Goal: Task Accomplishment & Management: Manage account settings

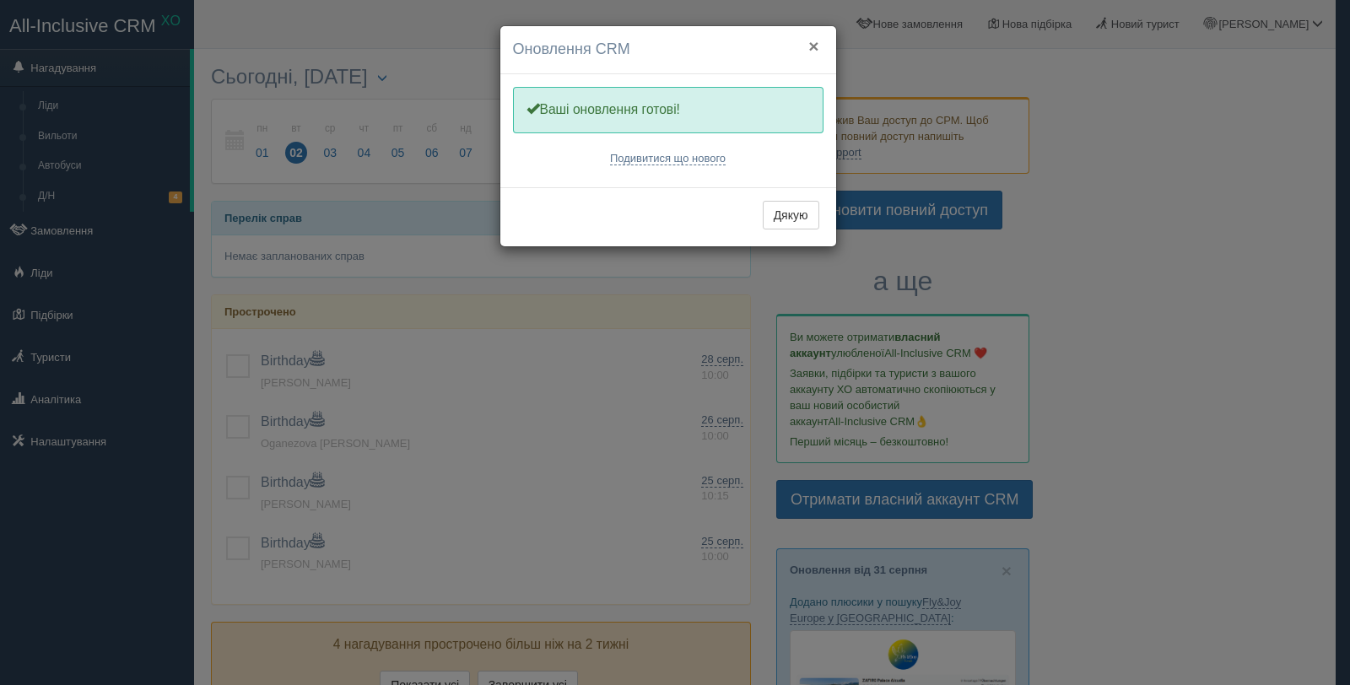
click at [814, 46] on button "×" at bounding box center [813, 46] width 10 height 18
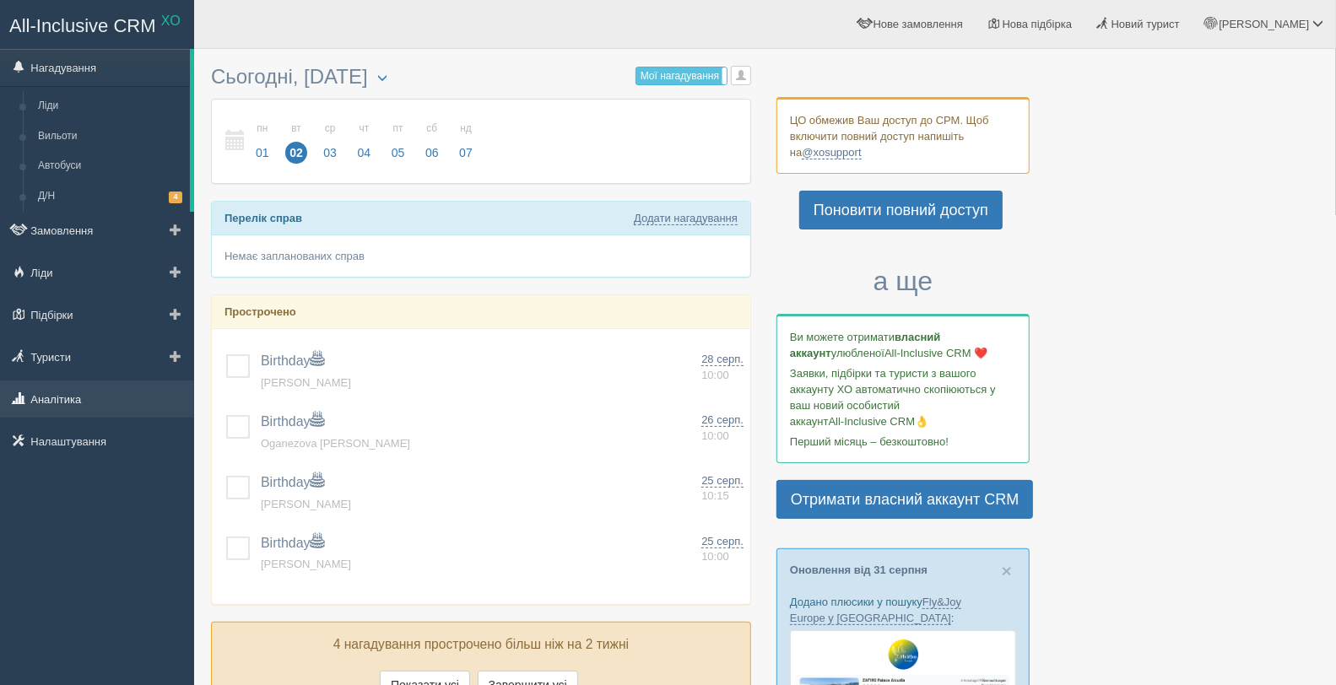
click at [89, 399] on link "Аналітика" at bounding box center [97, 399] width 194 height 37
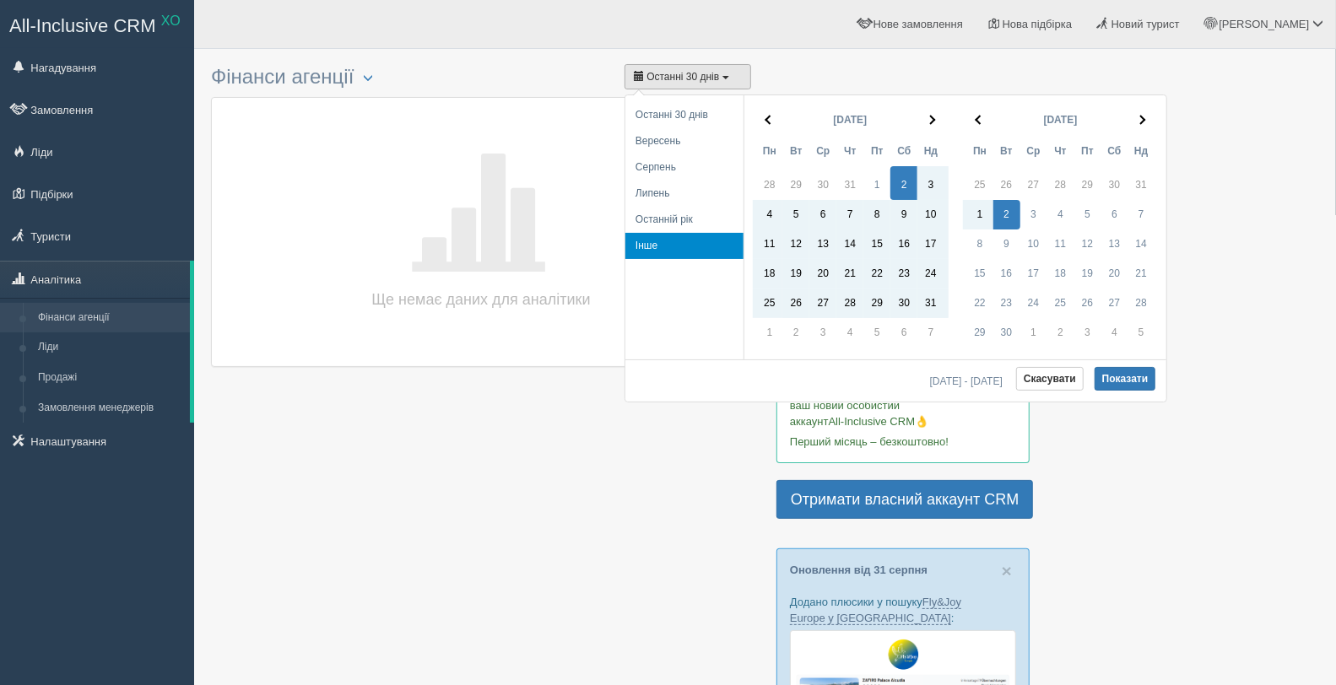
click at [676, 79] on span "Останні 30 днів" at bounding box center [682, 77] width 73 height 12
click at [775, 118] on th at bounding box center [768, 120] width 30 height 33
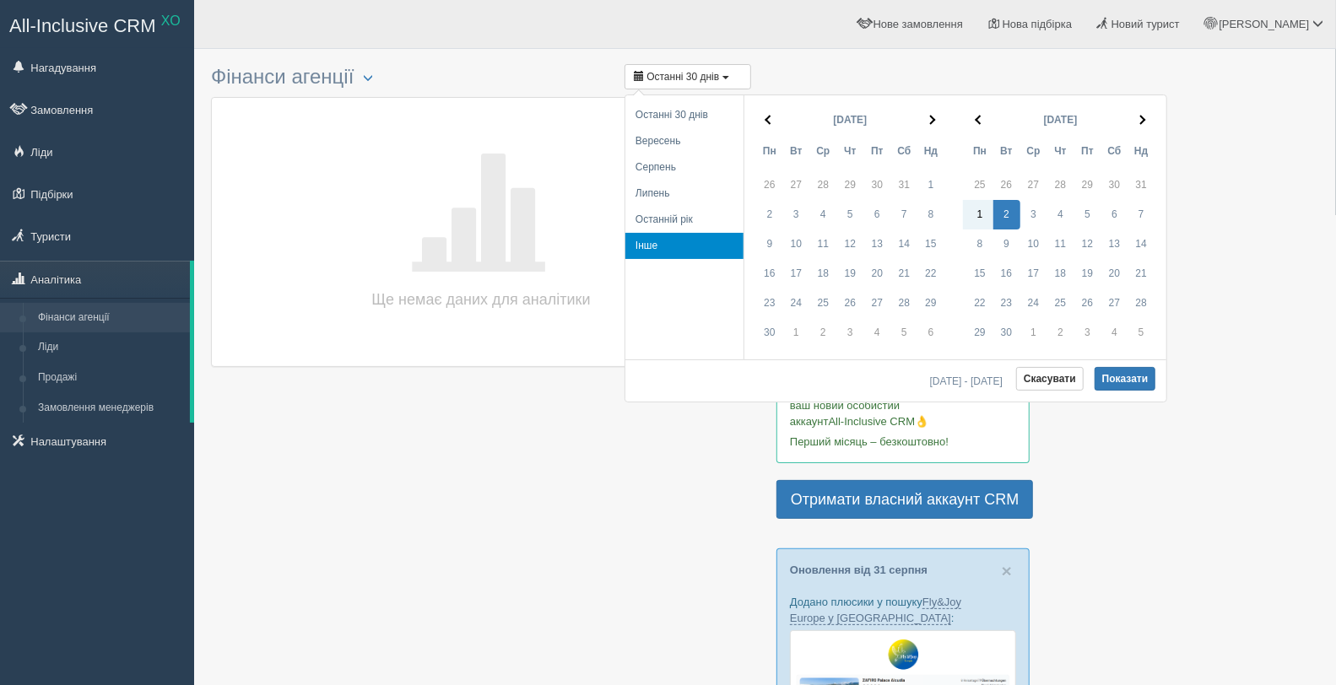
click at [775, 118] on th at bounding box center [768, 120] width 30 height 33
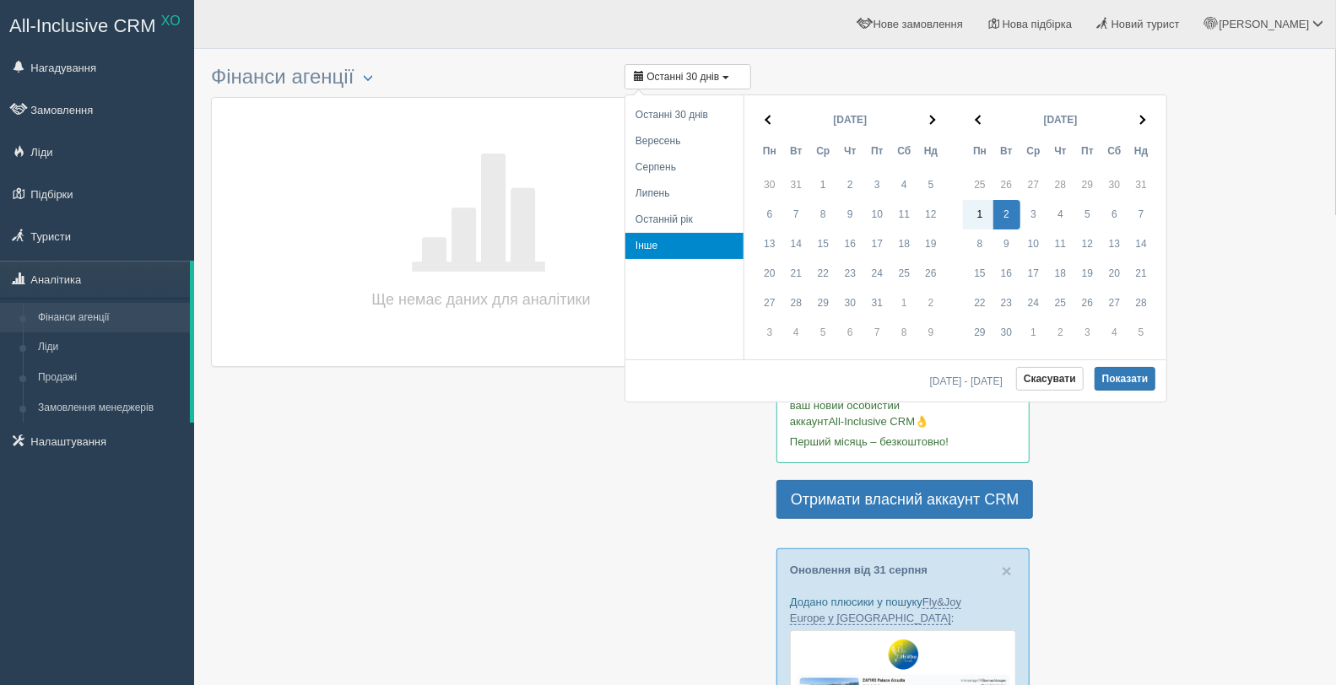
click at [775, 118] on th at bounding box center [768, 120] width 30 height 33
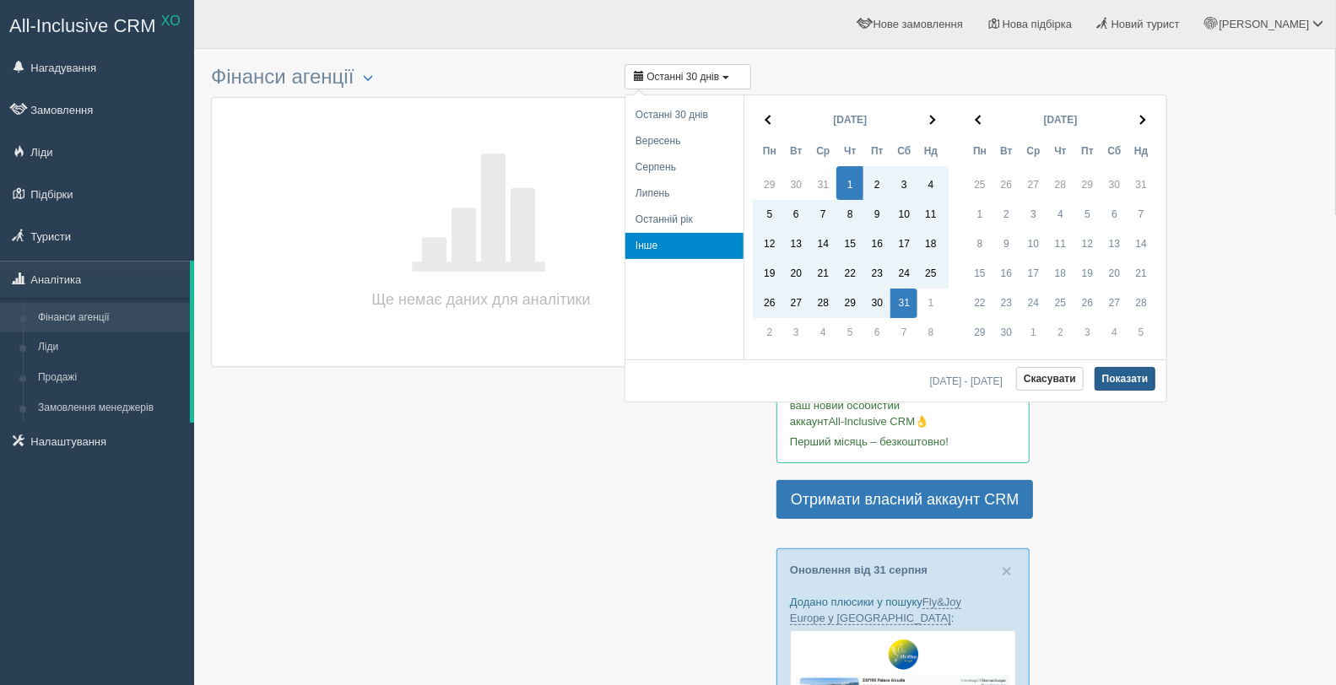
click at [1125, 374] on button "Показати" at bounding box center [1126, 379] width 62 height 24
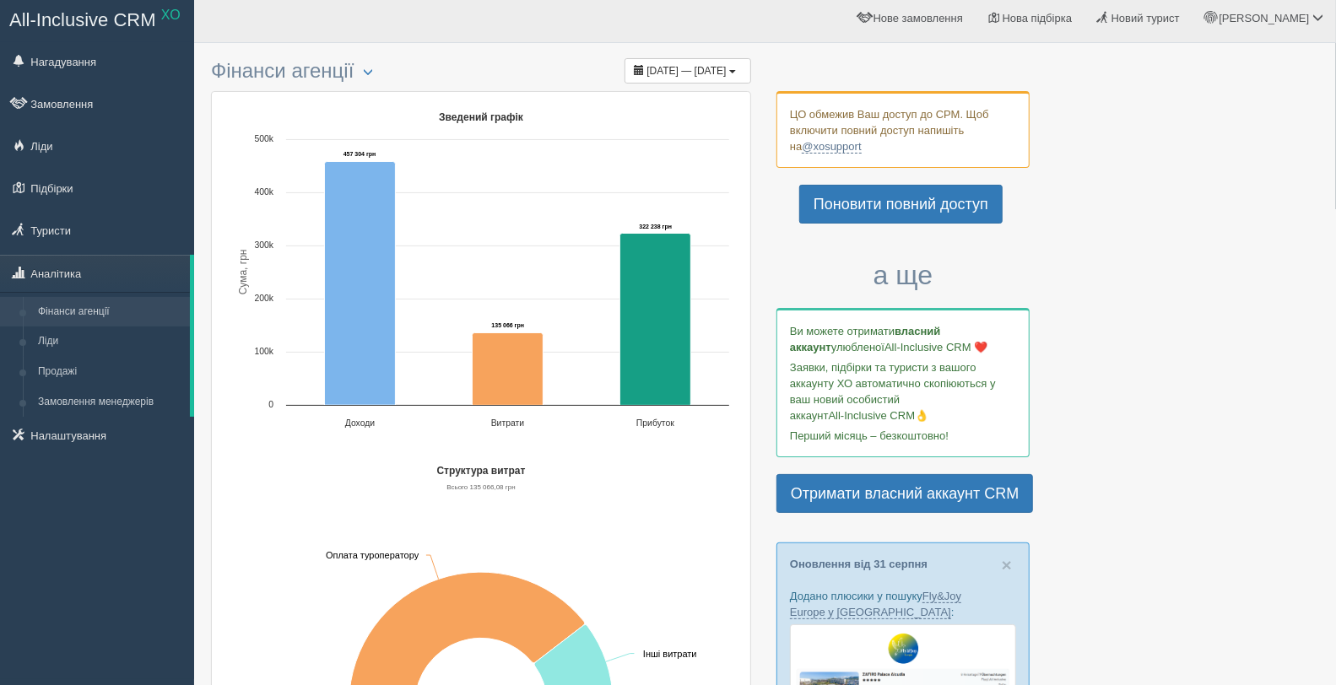
scroll to position [5, 0]
click at [101, 376] on link "Продажі" at bounding box center [109, 373] width 159 height 30
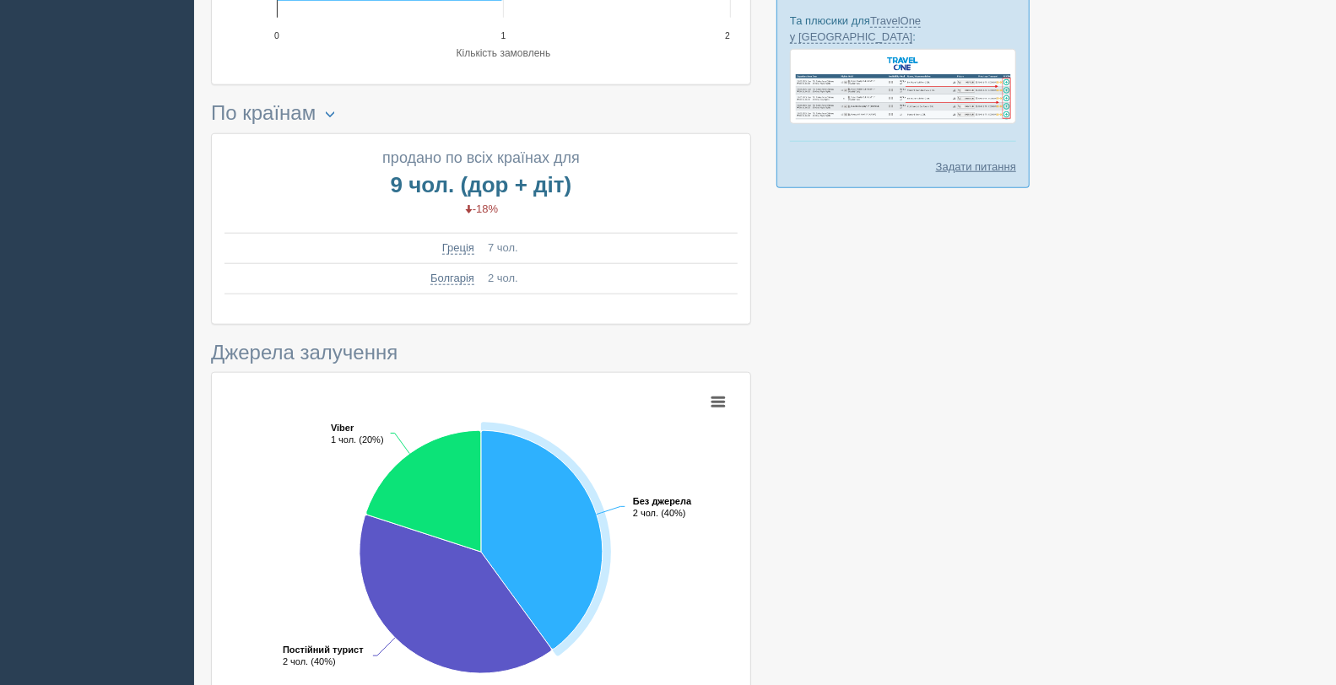
scroll to position [1100, 0]
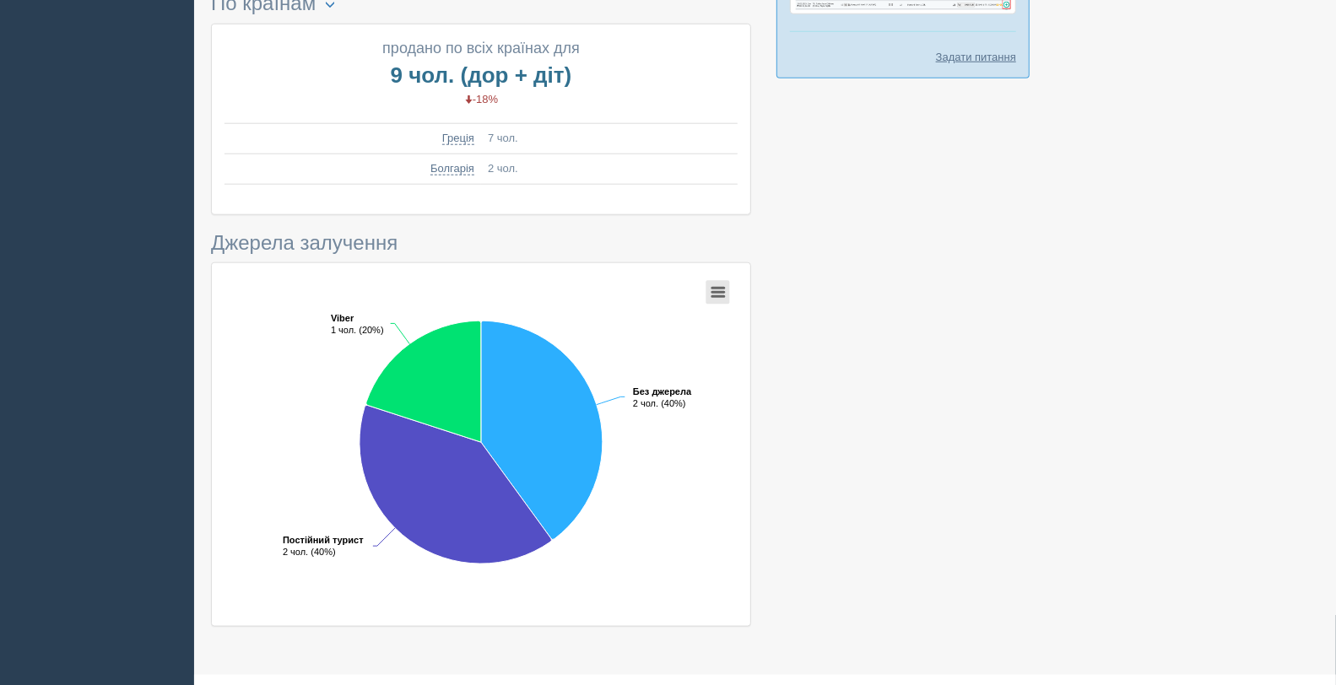
click at [722, 288] on icon at bounding box center [718, 292] width 12 height 8
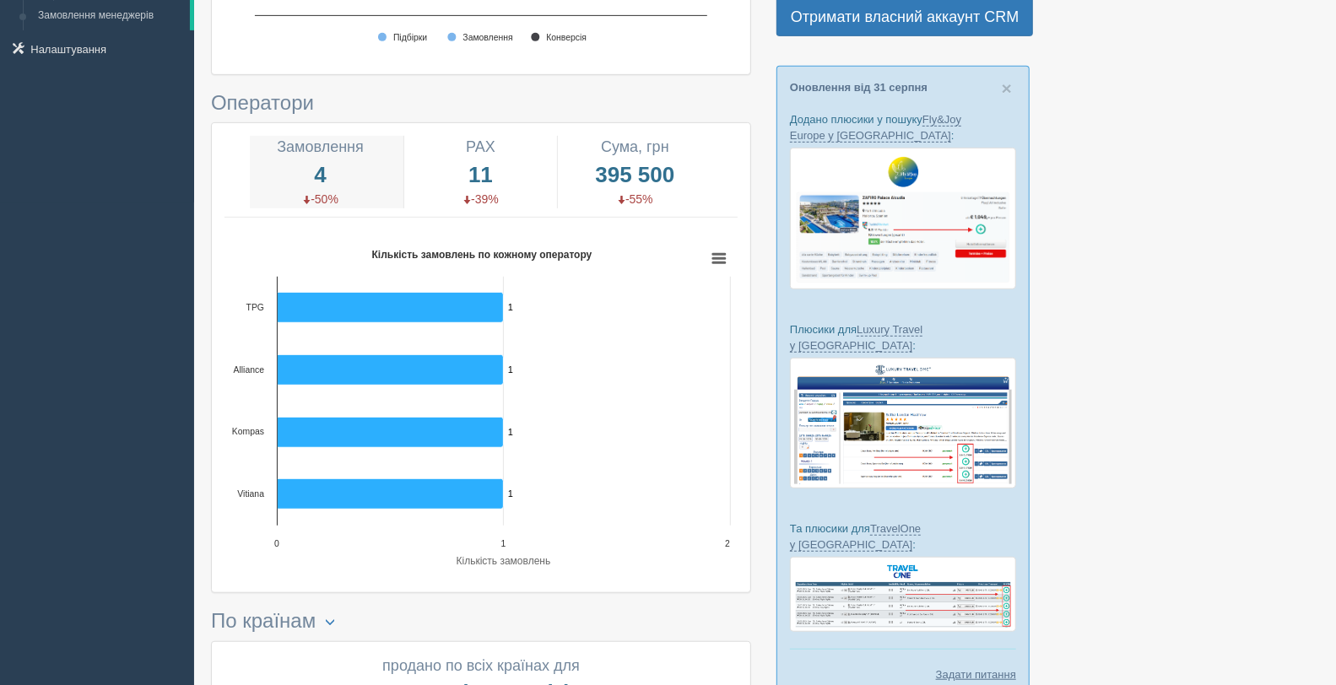
scroll to position [0, 0]
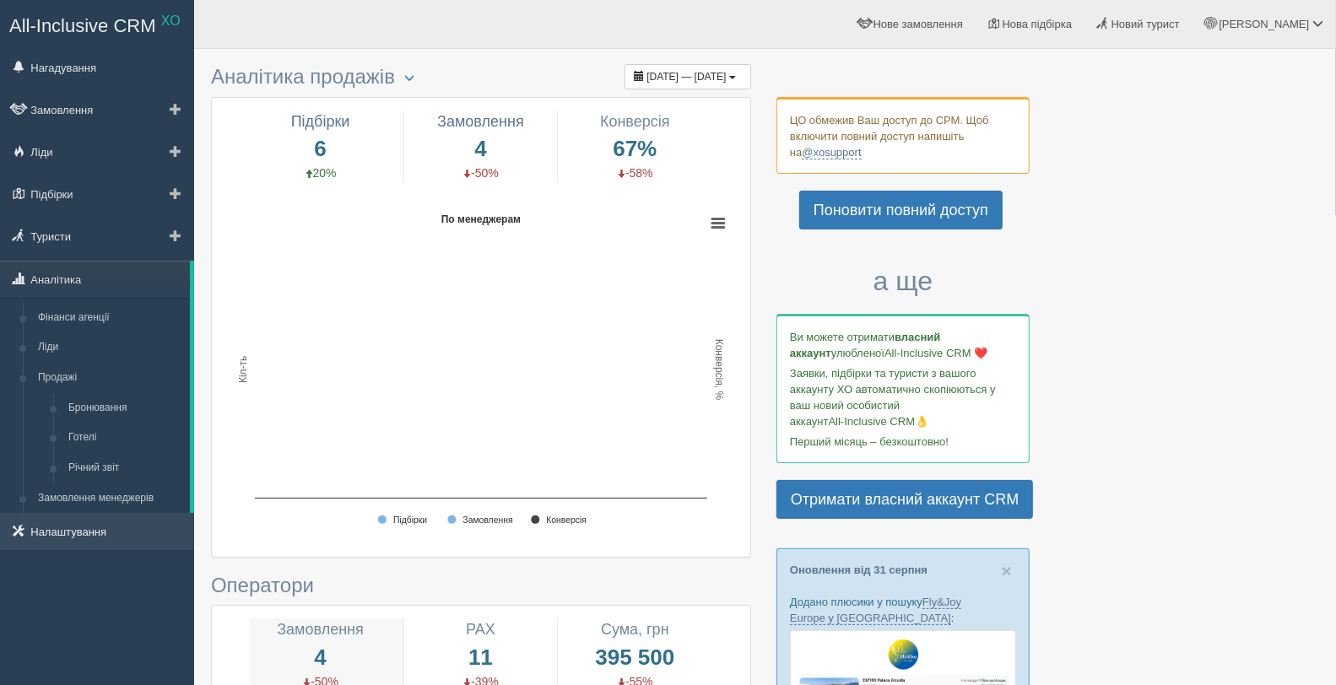
click at [93, 534] on link "Налаштування" at bounding box center [97, 531] width 194 height 37
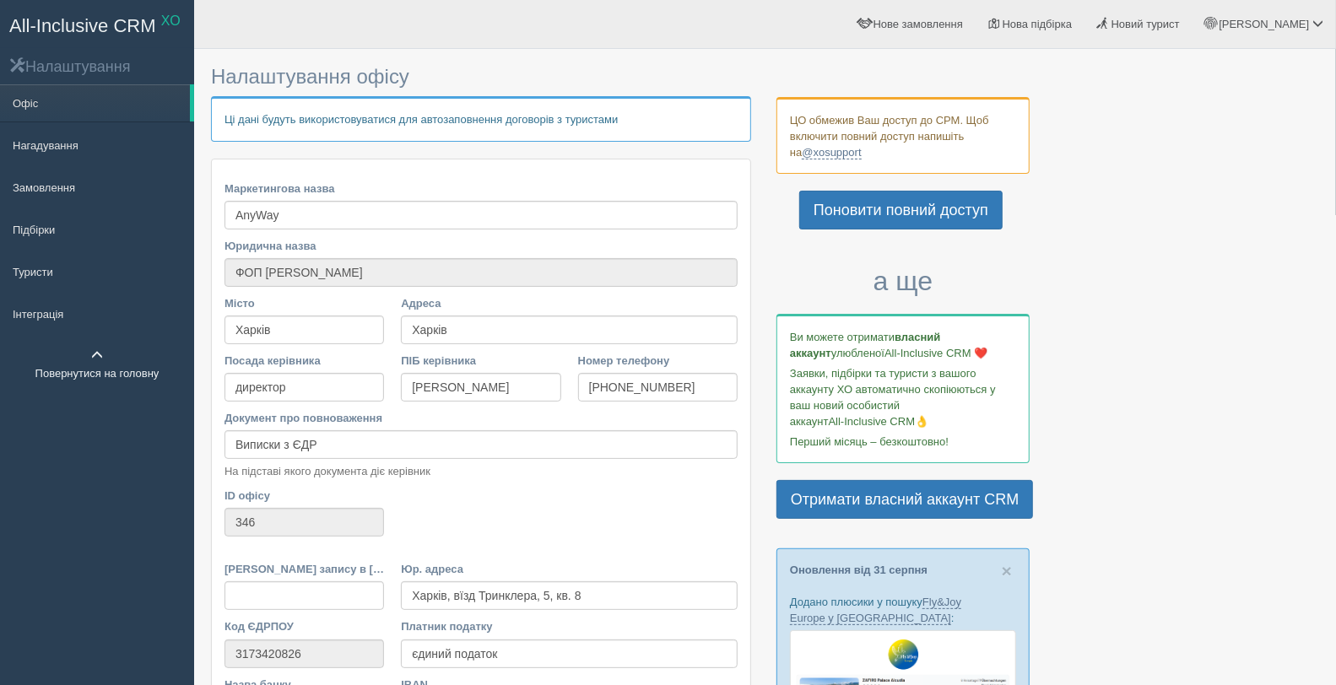
click at [93, 349] on span at bounding box center [97, 355] width 12 height 12
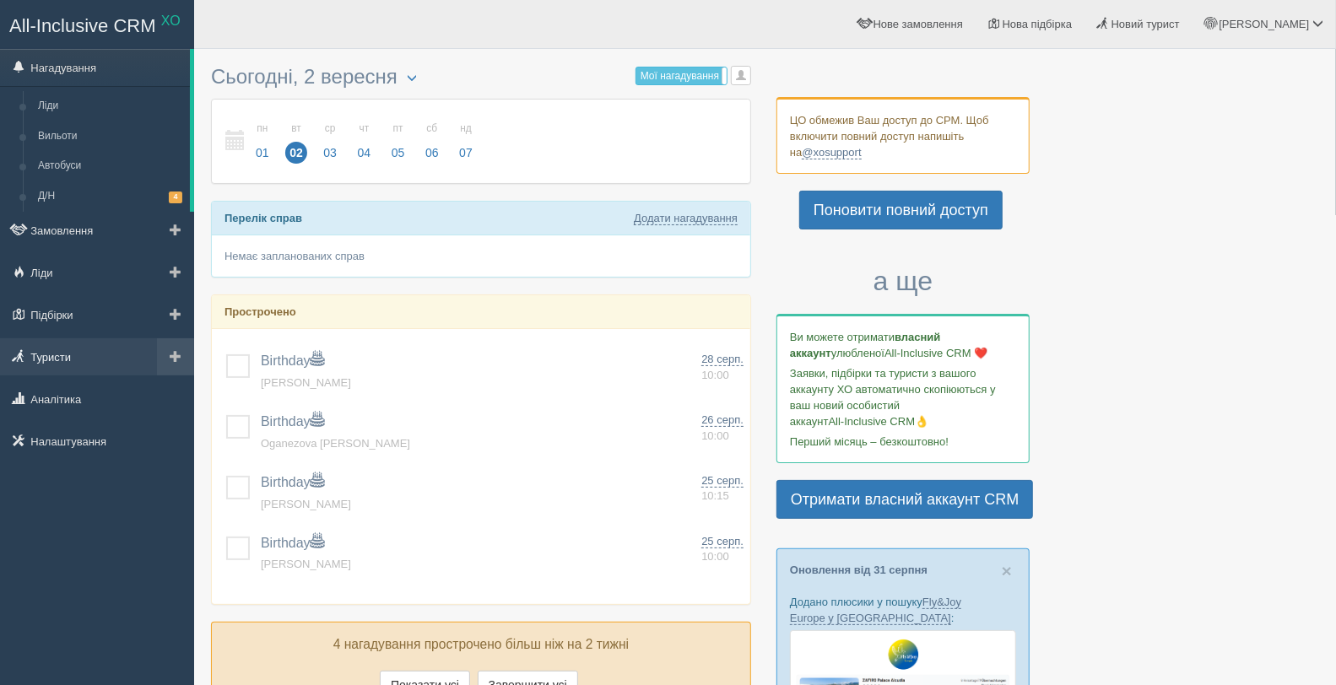
click at [103, 359] on link "Туристи" at bounding box center [97, 356] width 194 height 37
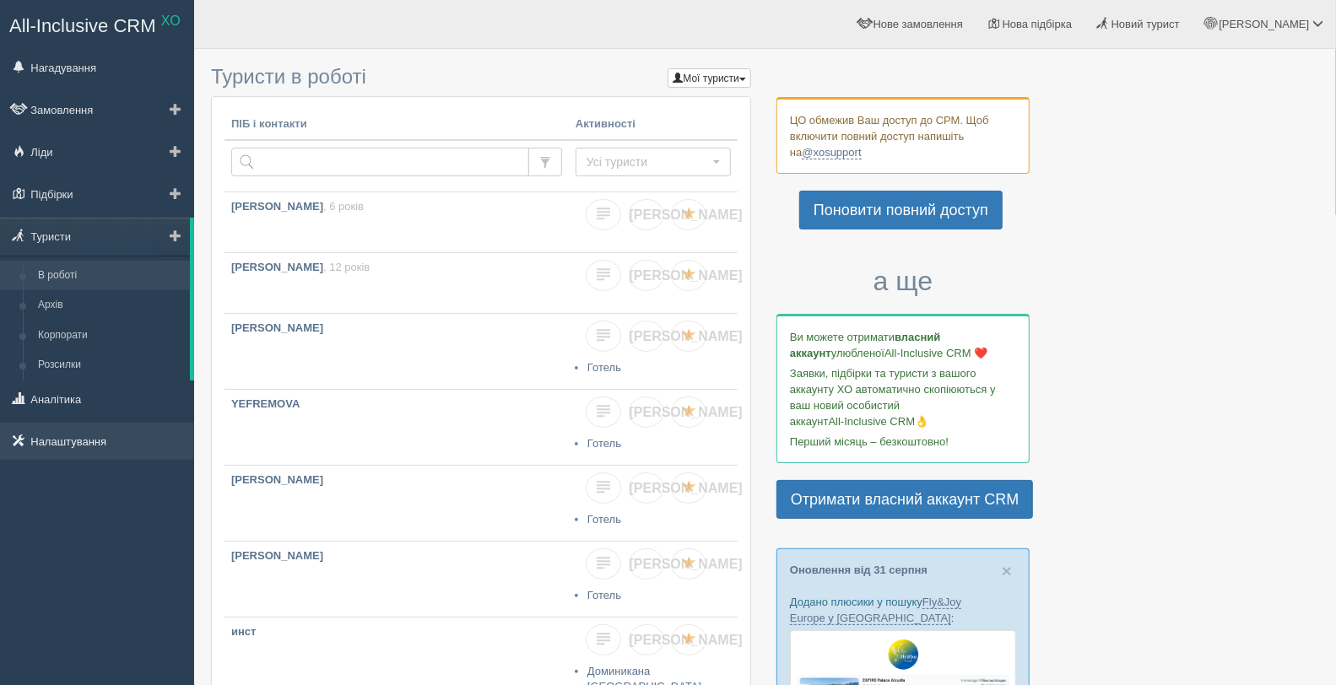
click at [86, 445] on link "Налаштування" at bounding box center [97, 441] width 194 height 37
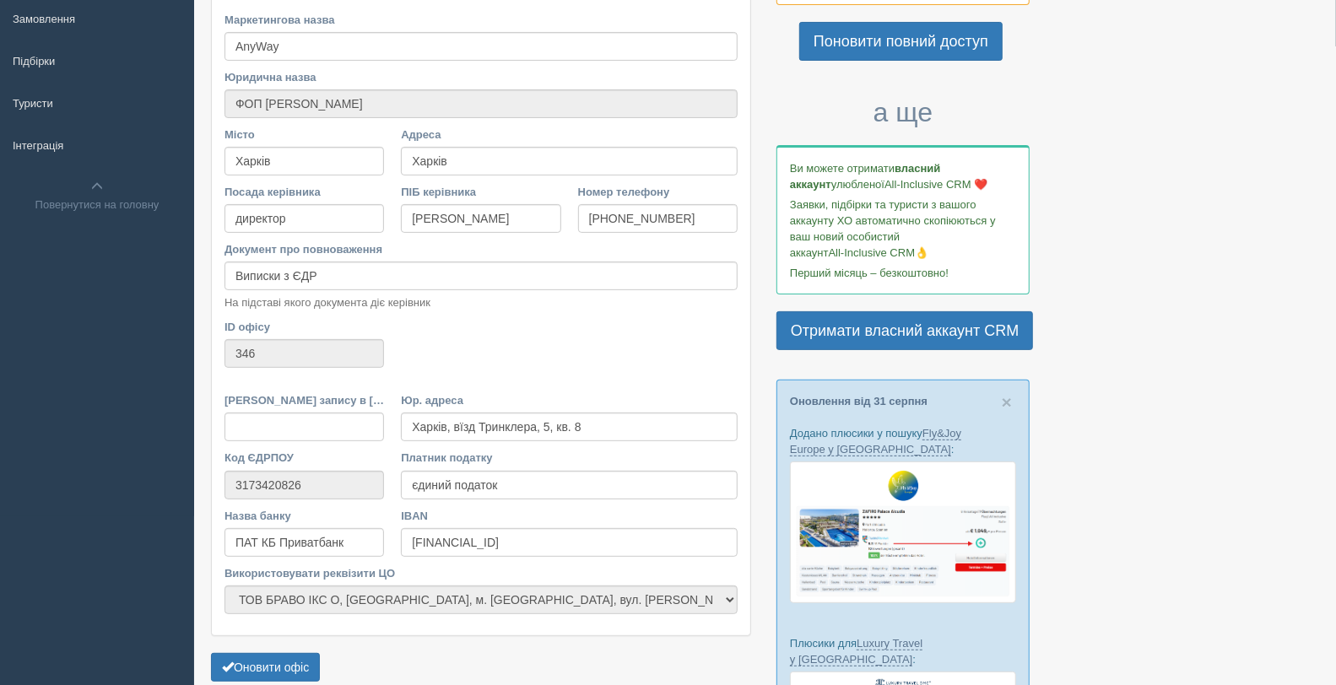
scroll to position [170, 0]
drag, startPoint x: 700, startPoint y: 222, endPoint x: 619, endPoint y: 224, distance: 81.9
click at [619, 224] on input "[PHONE_NUMBER]" at bounding box center [657, 217] width 159 height 29
drag, startPoint x: 695, startPoint y: 214, endPoint x: 620, endPoint y: 218, distance: 74.4
click at [620, 218] on input "+380 63 377 22xx" at bounding box center [657, 217] width 159 height 29
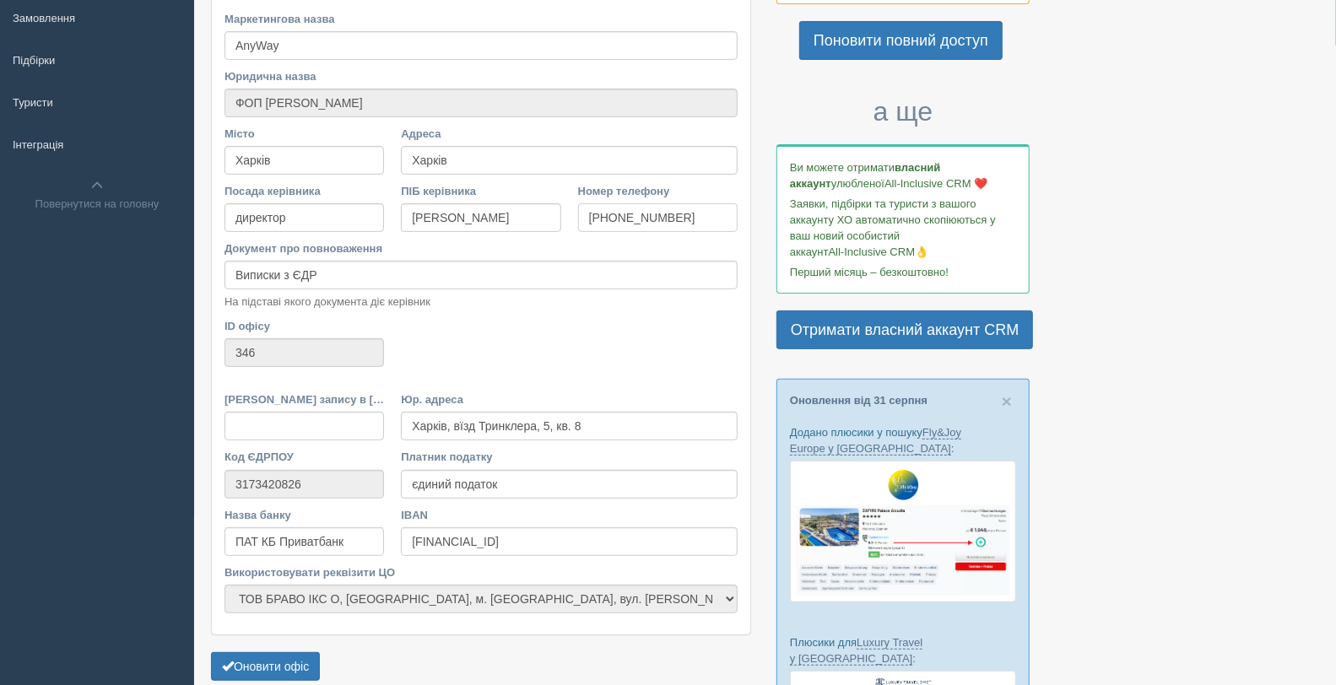
type input "[PHONE_NUMBER]"
click at [661, 245] on label "Документ про повноваження" at bounding box center [480, 249] width 513 height 16
click at [661, 261] on input "Виписки з ЄДР" at bounding box center [480, 275] width 513 height 29
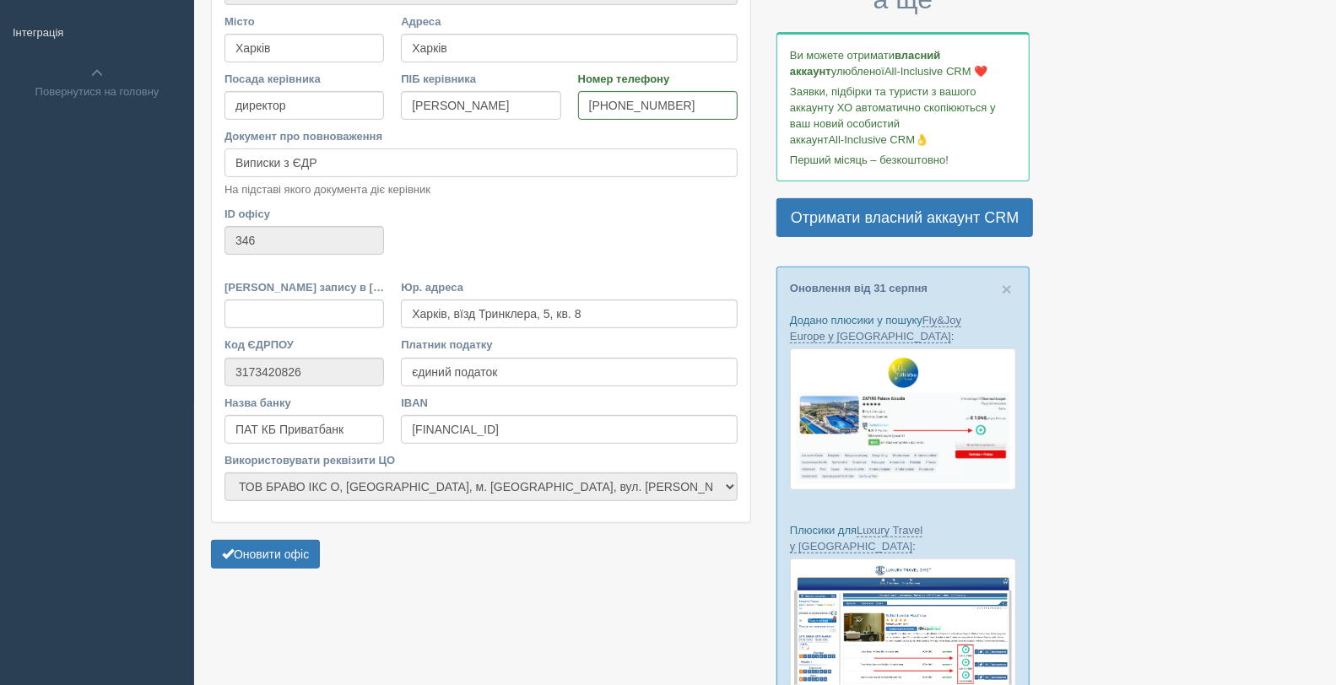
scroll to position [283, 0]
click at [278, 554] on button "Оновити офіс" at bounding box center [265, 553] width 109 height 29
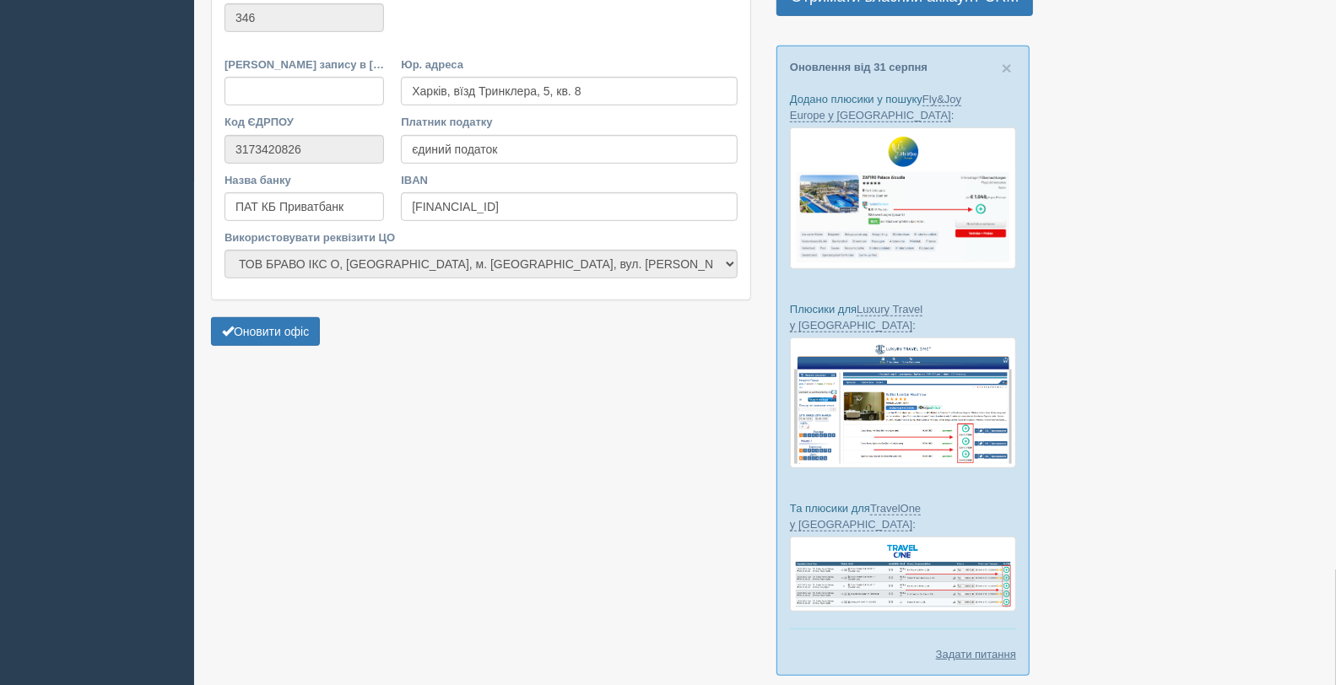
scroll to position [502, 0]
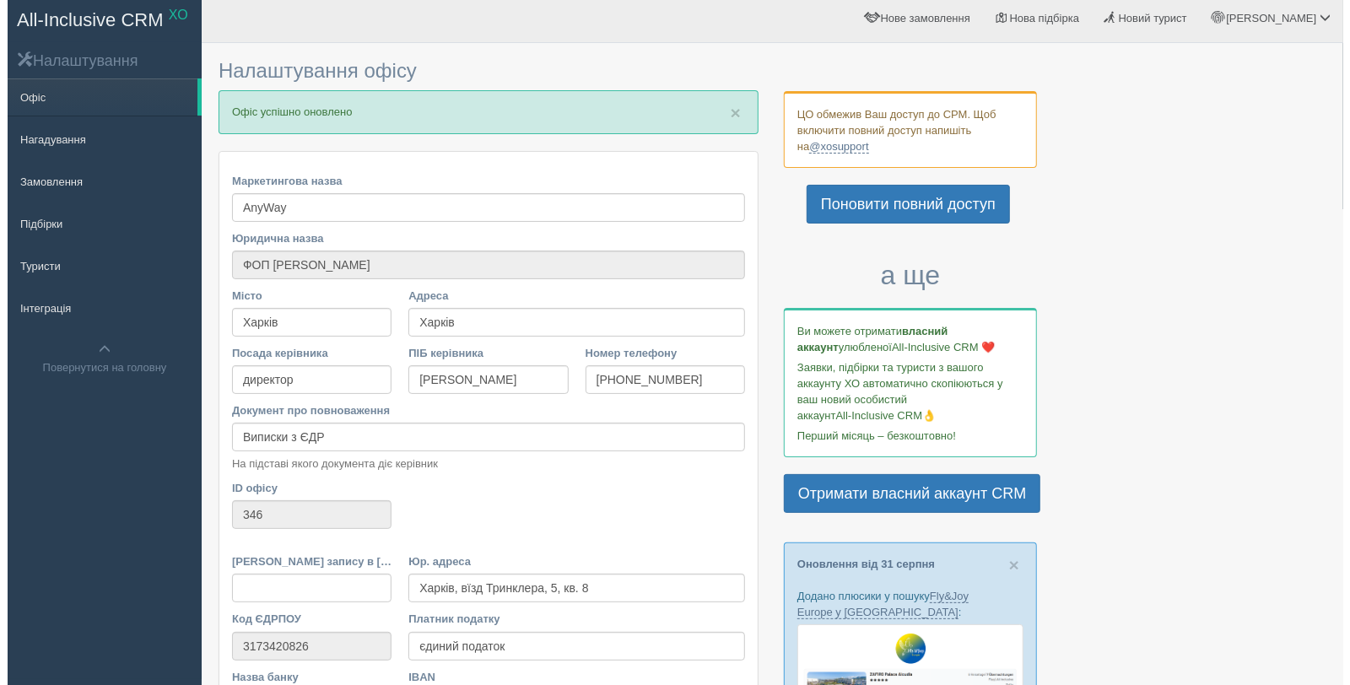
scroll to position [0, 0]
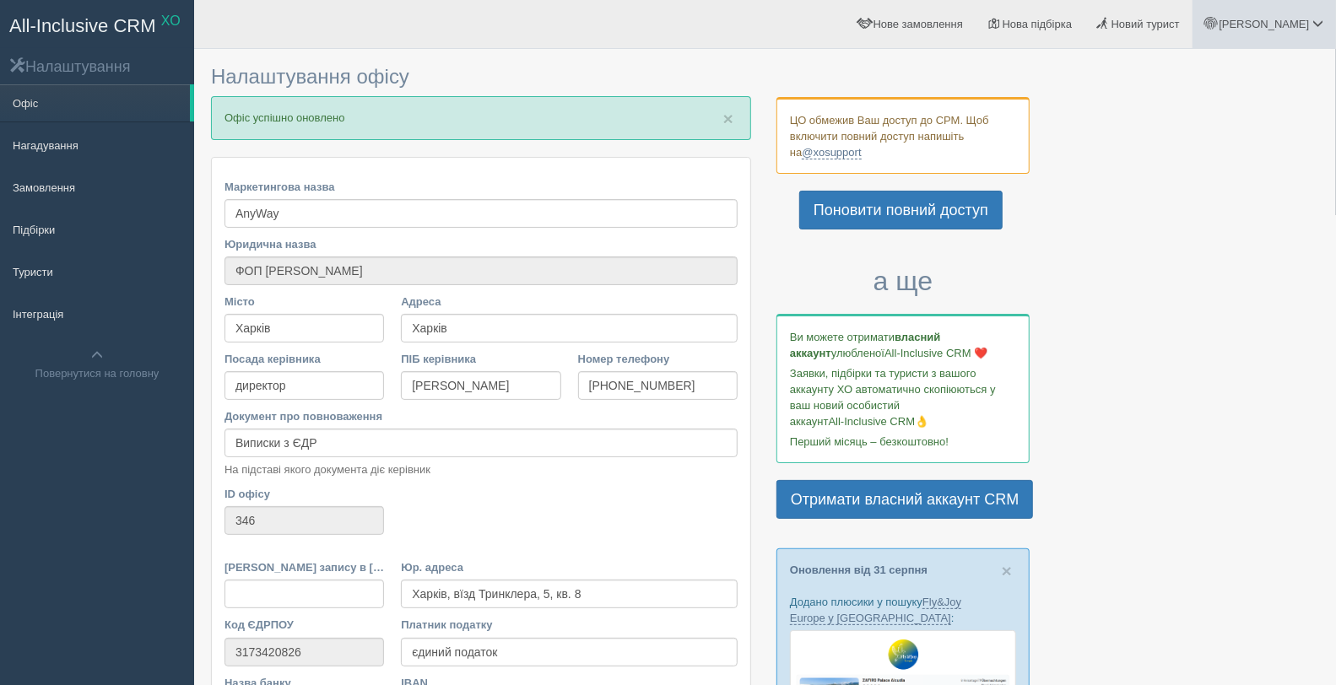
click at [1305, 7] on link "[PERSON_NAME]" at bounding box center [1263, 24] width 143 height 48
click at [1190, 220] on link "Вихід" at bounding box center [1243, 219] width 184 height 36
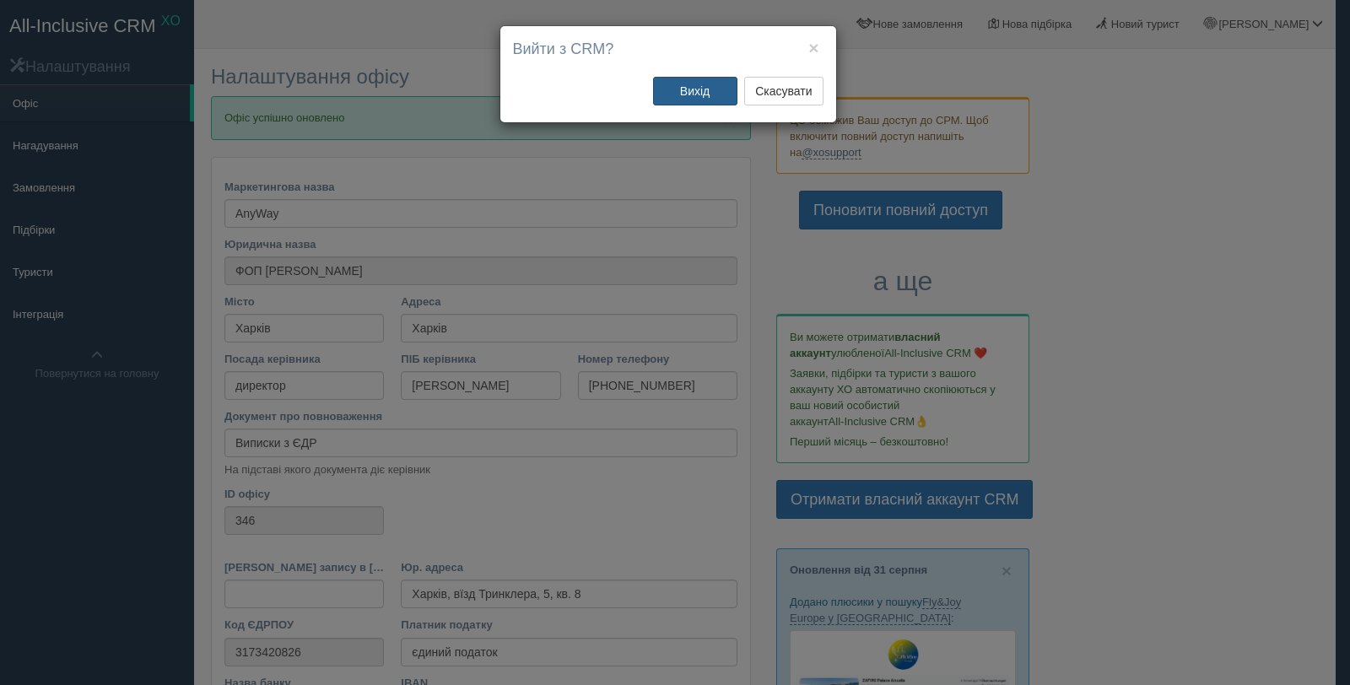
click at [709, 89] on button "Вихід" at bounding box center [695, 91] width 84 height 29
